Goal: Task Accomplishment & Management: Manage account settings

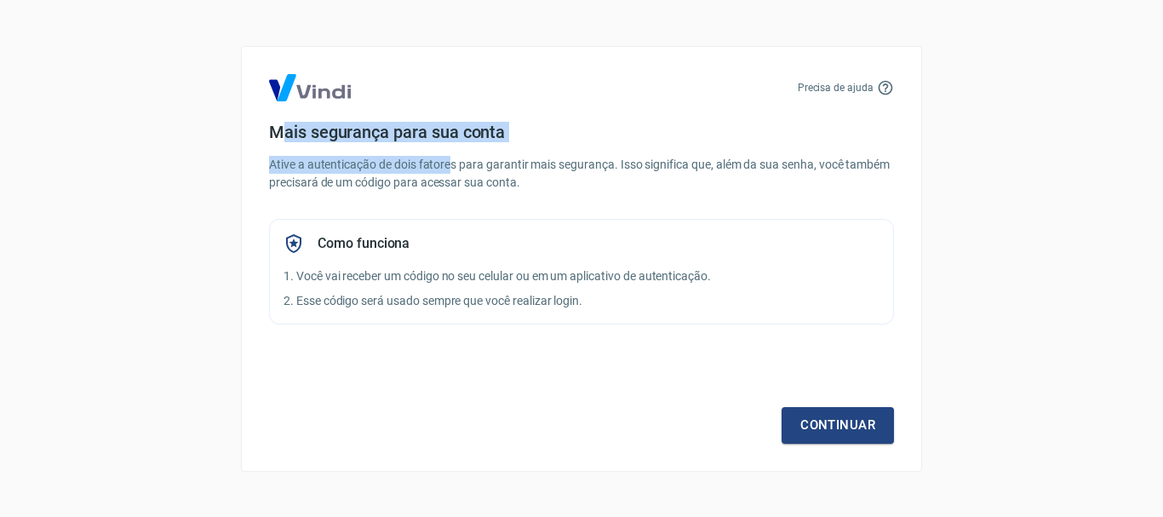
drag, startPoint x: 279, startPoint y: 129, endPoint x: 453, endPoint y: 167, distance: 177.9
click at [453, 167] on div "Mais segurança para sua conta Ative a autenticação de dois fatores para garanti…" at bounding box center [581, 223] width 625 height 203
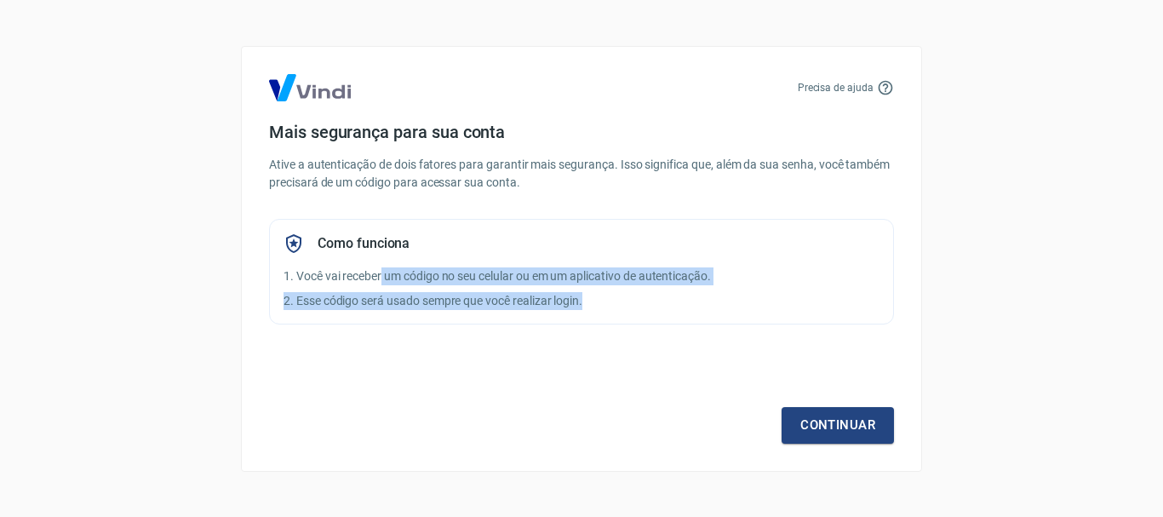
drag, startPoint x: 413, startPoint y: 278, endPoint x: 725, endPoint y: 289, distance: 312.6
click at [725, 289] on div "Como funciona 1. Você vai receber um código no seu celular ou em um aplicativo …" at bounding box center [581, 272] width 625 height 106
click at [645, 307] on p "2. Esse código será usado sempre que você realizar login." at bounding box center [582, 301] width 596 height 18
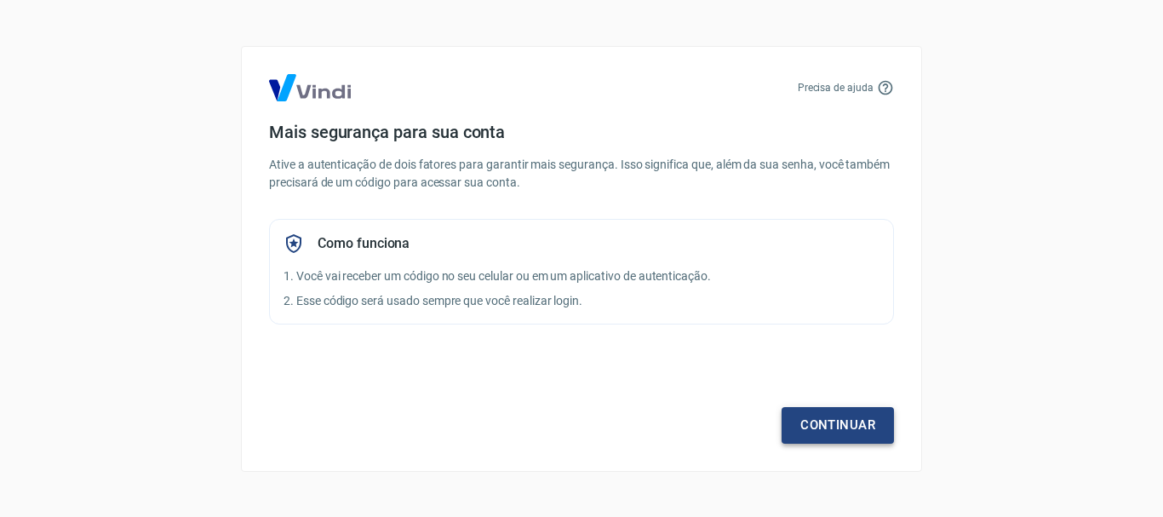
click at [858, 423] on link "Continuar" at bounding box center [838, 425] width 112 height 36
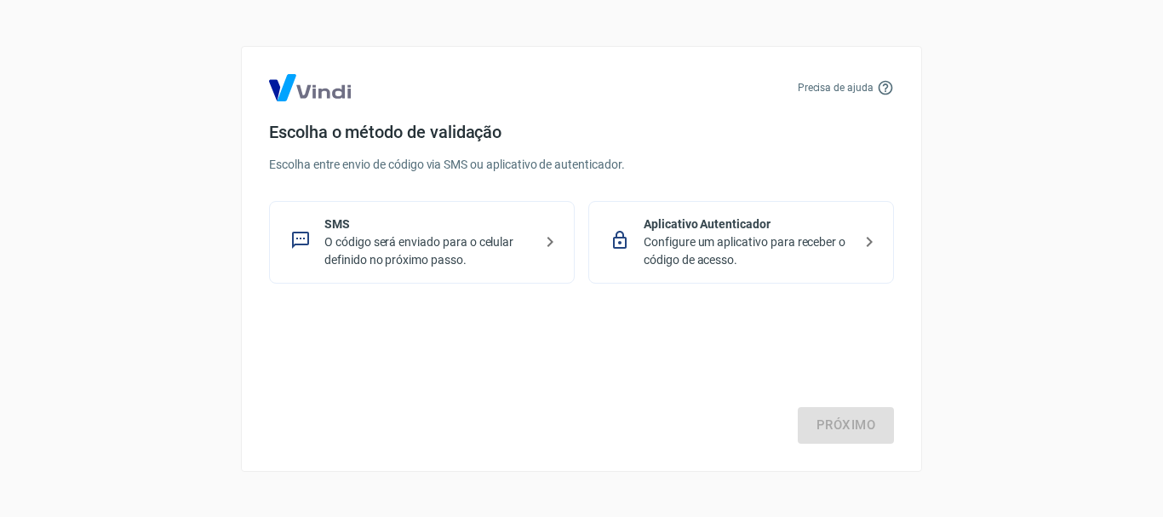
click at [442, 241] on p "O código será enviado para o celular definido no próximo passo." at bounding box center [428, 251] width 209 height 36
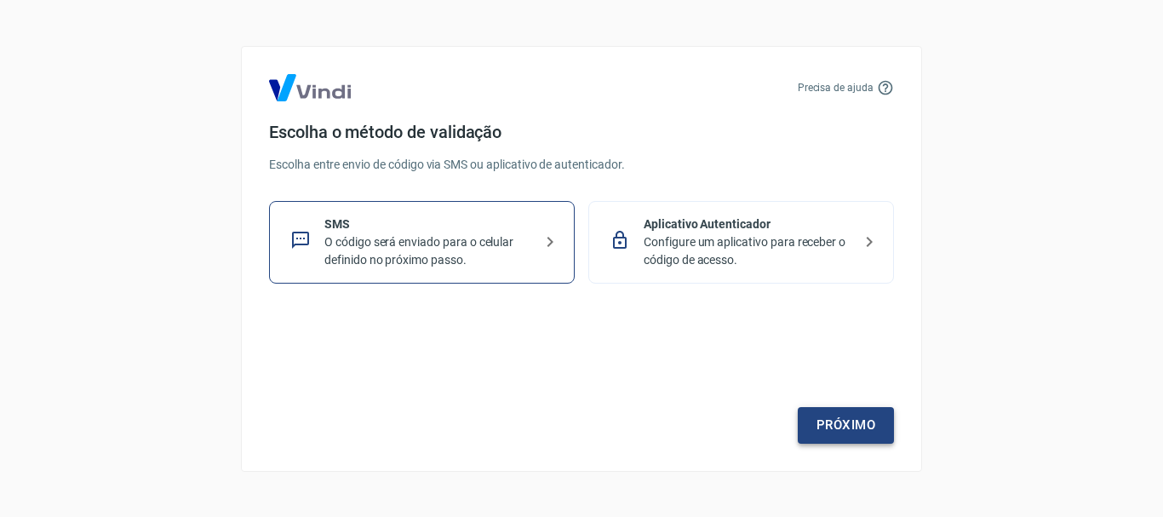
click at [847, 418] on link "Próximo" at bounding box center [846, 425] width 96 height 36
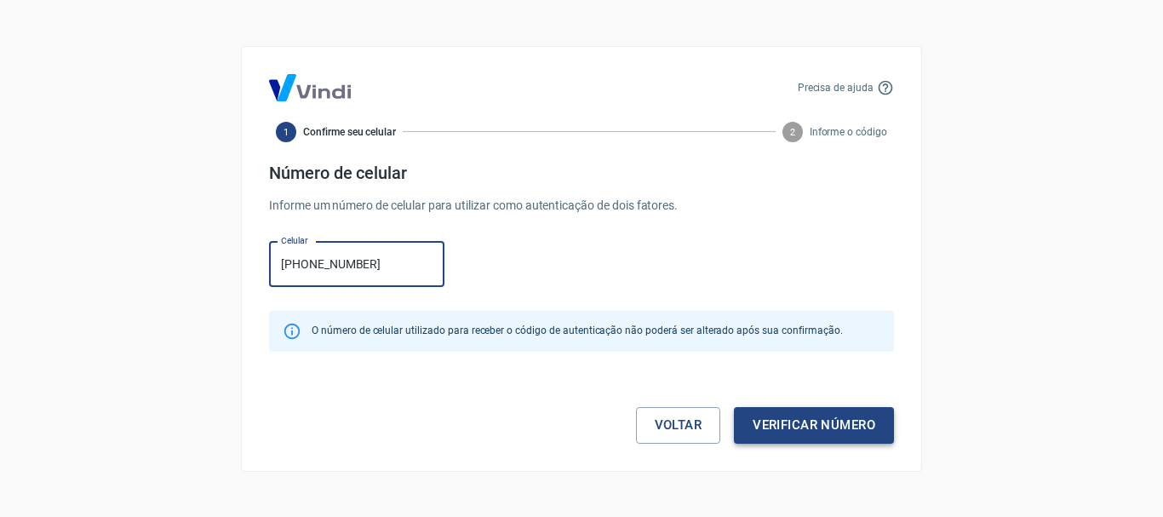
type input "(61) 98466-9983"
click at [841, 427] on button "Verificar número" at bounding box center [814, 425] width 160 height 36
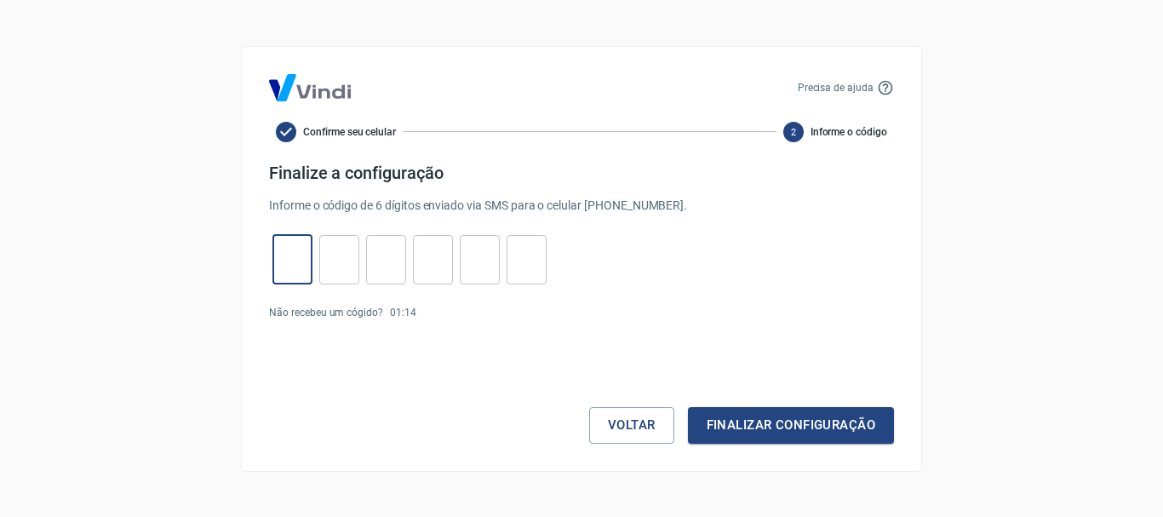
click at [289, 266] on input "tel" at bounding box center [292, 259] width 40 height 37
click at [484, 308] on link "Enviar novamente" at bounding box center [464, 313] width 83 height 12
click at [492, 307] on link "Enviar novamente" at bounding box center [464, 313] width 83 height 12
